Goal: Use online tool/utility

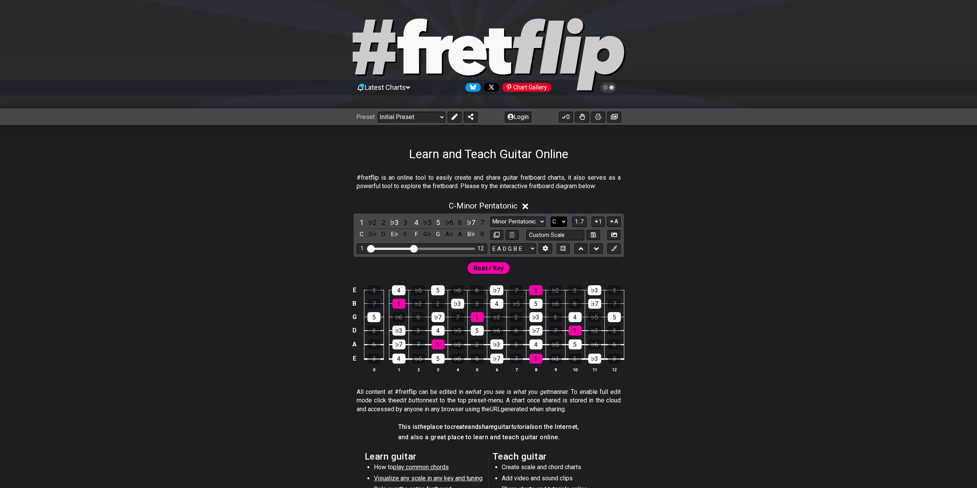
click at [561, 218] on select "A♭ A A♯ B♭ B C C♯ D♭ D D♯ E♭ E F F♯ G♭ G G♯" at bounding box center [559, 222] width 17 height 10
select select "E"
click at [551, 217] on select "A♭ A A♯ B♭ B C C♯ D♭ D D♯ E♭ E F F♯ G♭ G G♯" at bounding box center [559, 222] width 17 height 10
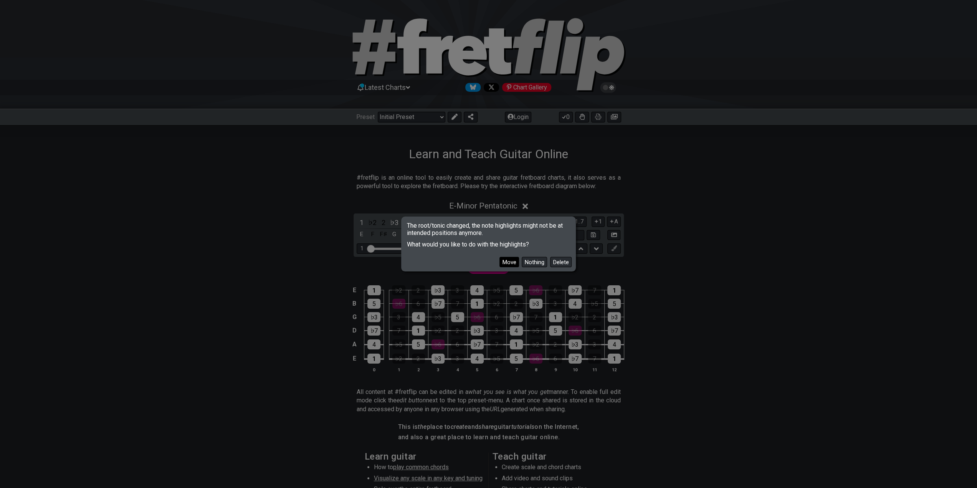
click at [507, 261] on button "Move" at bounding box center [509, 262] width 20 height 10
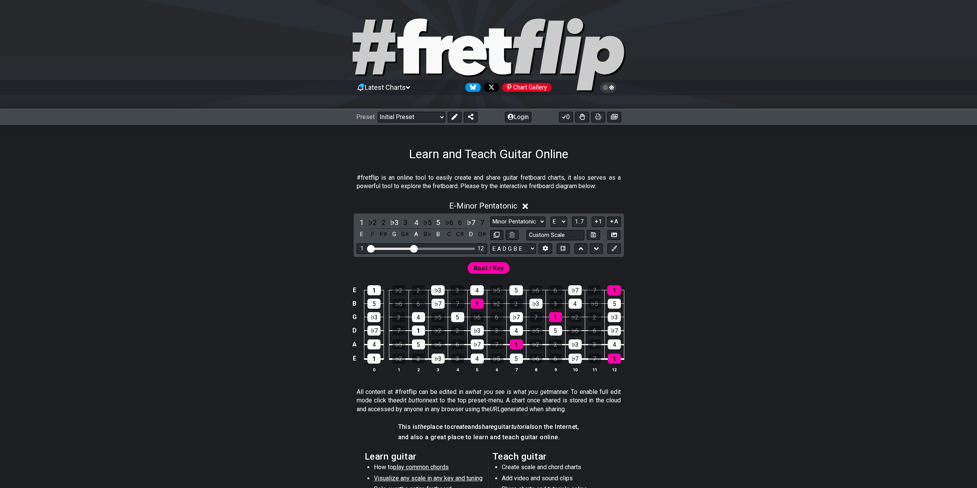
drag, startPoint x: 418, startPoint y: 249, endPoint x: 439, endPoint y: 252, distance: 21.0
click at [439, 252] on div "1 12" at bounding box center [422, 248] width 131 height 10
click at [438, 245] on div "1 12" at bounding box center [422, 248] width 131 height 10
click at [448, 250] on div "1 12" at bounding box center [422, 248] width 131 height 10
drag, startPoint x: 412, startPoint y: 248, endPoint x: 461, endPoint y: 255, distance: 49.6
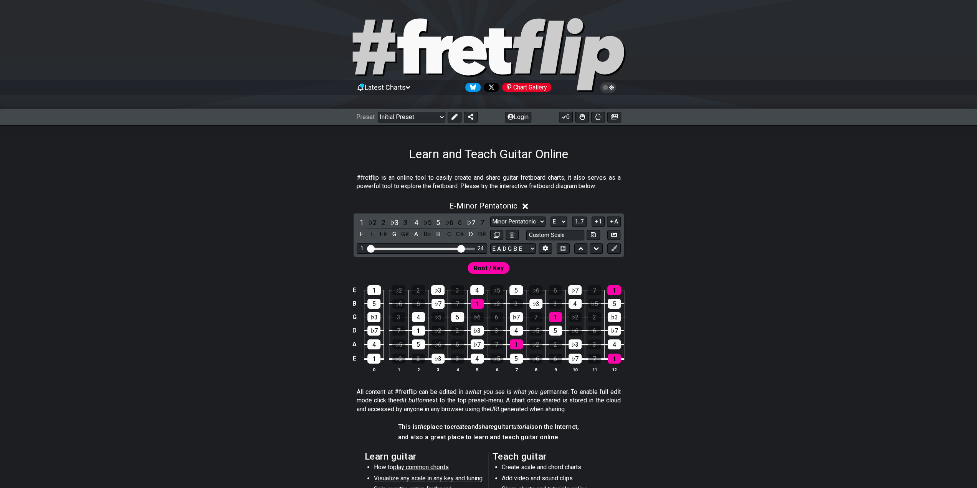
click at [461, 248] on input "Visible fret range" at bounding box center [421, 248] width 109 height 0
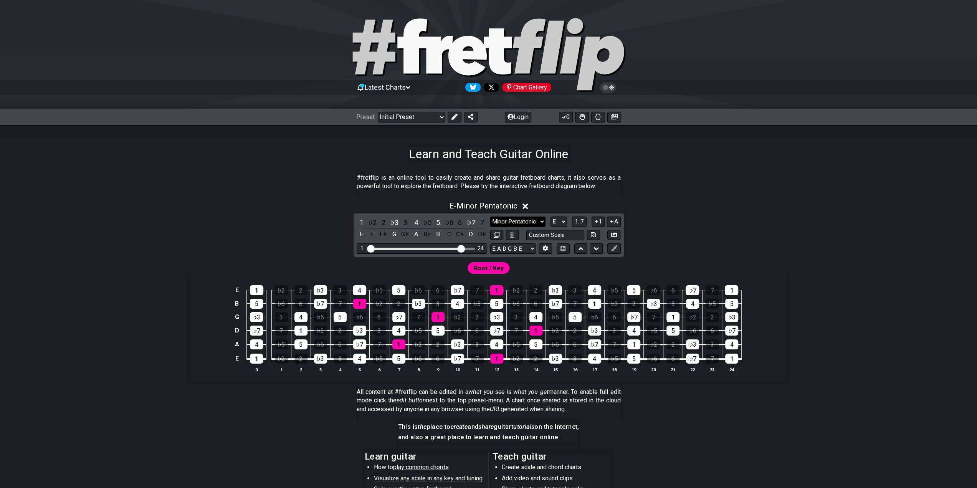
click at [536, 219] on select "Minor Pentatonic Click to edit Minor Pentatonic Major Pentatonic Minor Blues Ma…" at bounding box center [517, 222] width 55 height 10
select select "Minor / Aeolian"
click at [490, 217] on select "Minor Pentatonic Click to edit Minor Pentatonic Major Pentatonic Minor Blues Ma…" at bounding box center [517, 222] width 55 height 10
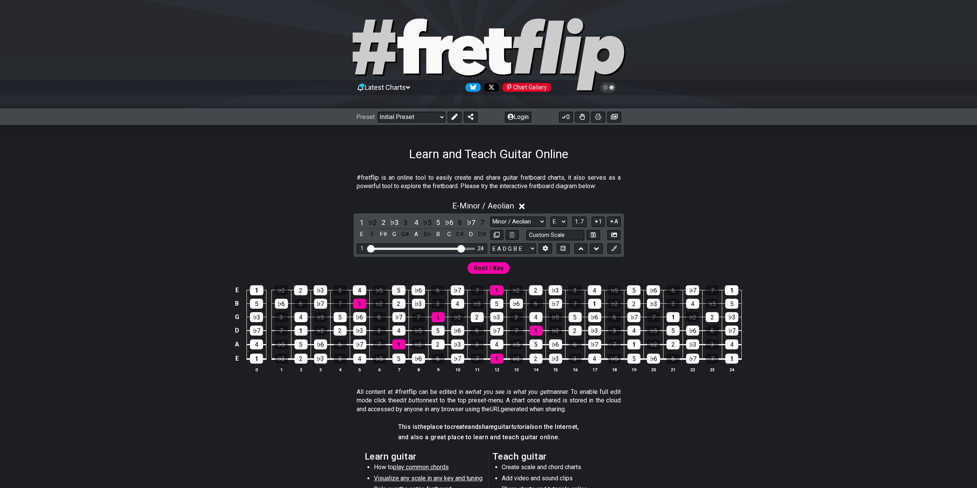
drag, startPoint x: 184, startPoint y: 189, endPoint x: 183, endPoint y: 184, distance: 5.0
click at [184, 186] on div "#fretflip is an online tool to easily create and share guitar fretboard charts,…" at bounding box center [488, 390] width 977 height 459
